Goal: Transaction & Acquisition: Purchase product/service

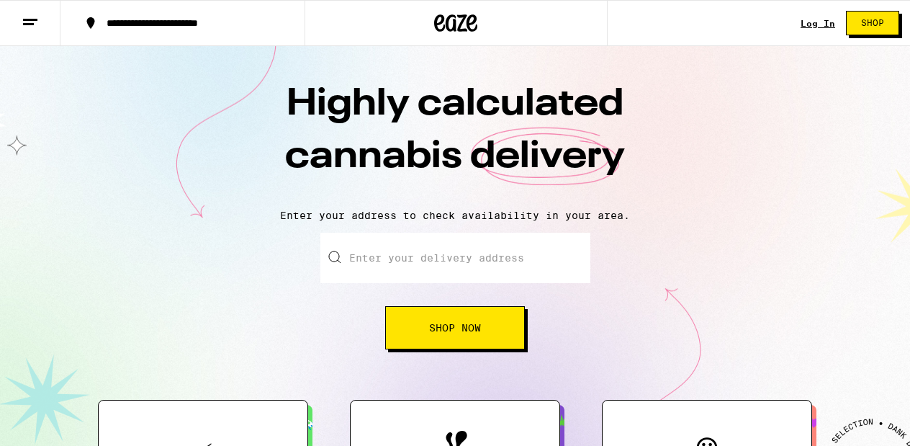
click at [446, 339] on button "Shop Now" at bounding box center [455, 327] width 140 height 43
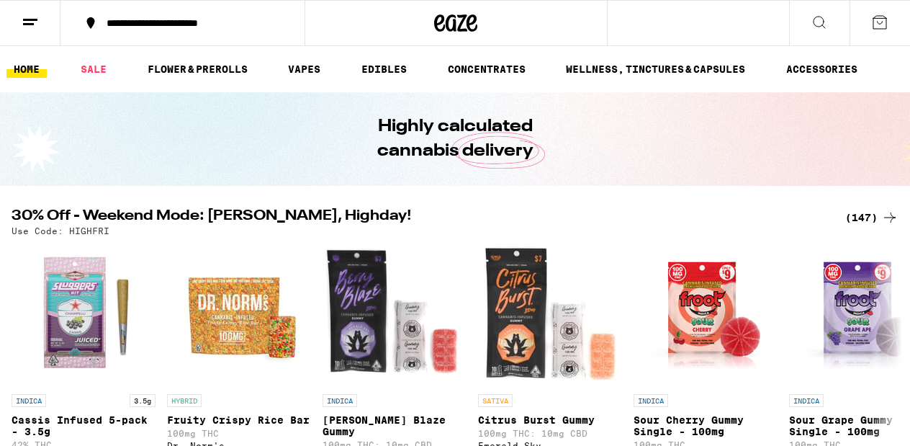
click at [463, 21] on icon at bounding box center [455, 23] width 43 height 26
